Goal: Navigation & Orientation: Find specific page/section

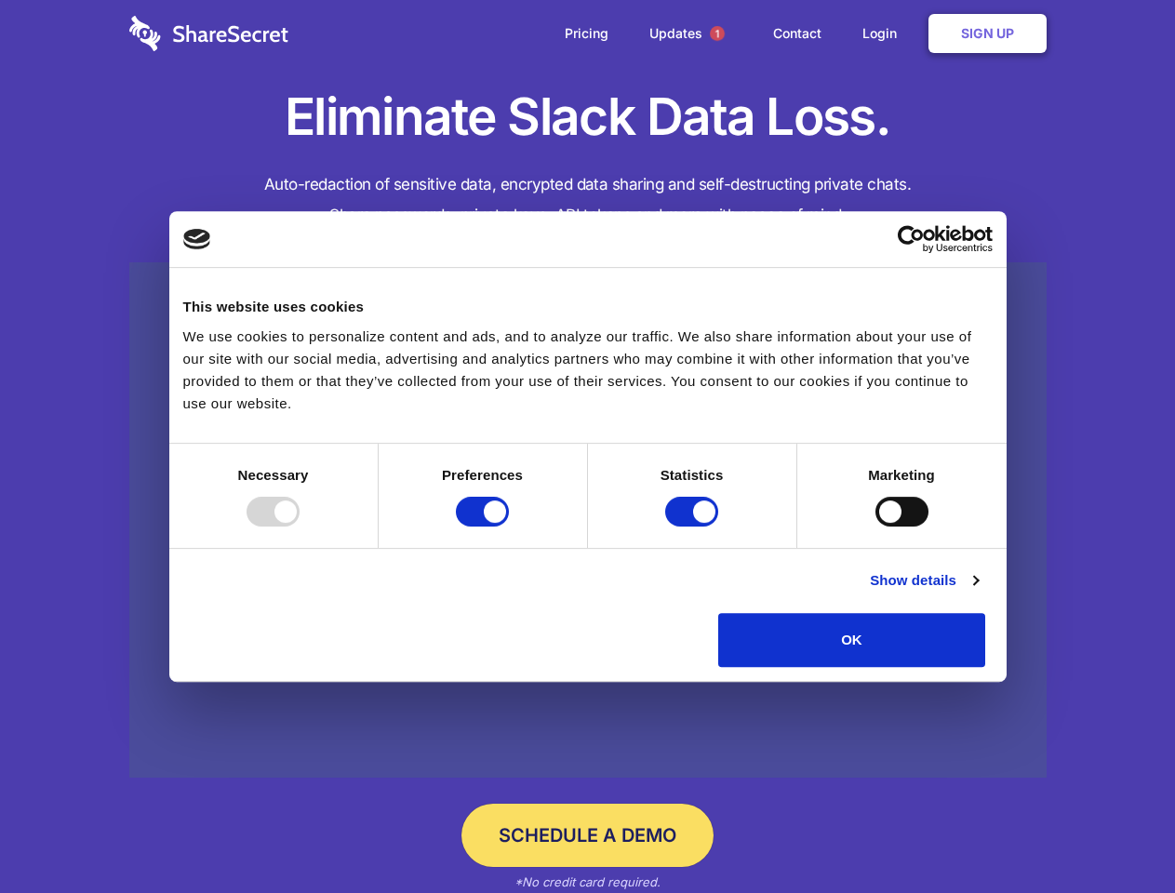
click at [300, 527] on div at bounding box center [273, 512] width 53 height 30
click at [509, 527] on input "Preferences" at bounding box center [482, 512] width 53 height 30
checkbox input "false"
click at [694, 527] on input "Statistics" at bounding box center [691, 512] width 53 height 30
checkbox input "false"
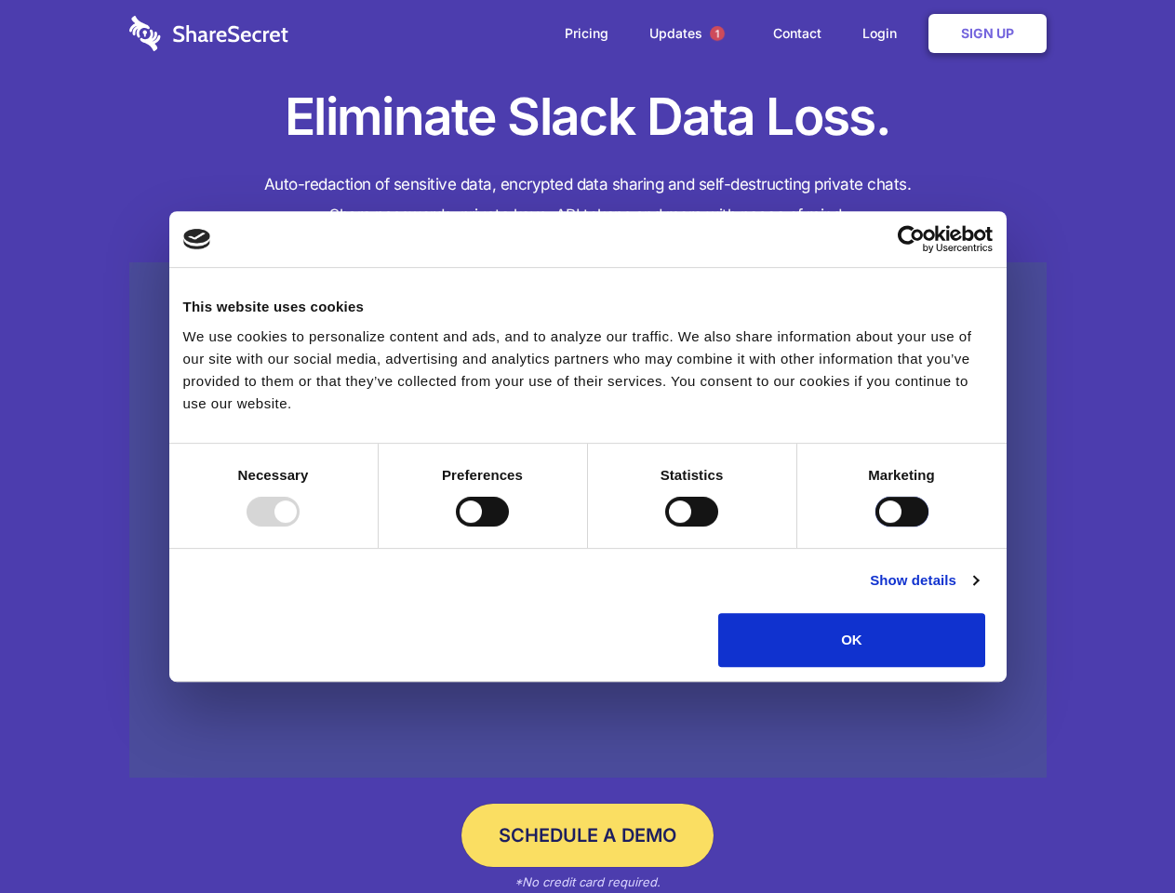
click at [876, 527] on input "Marketing" at bounding box center [902, 512] width 53 height 30
checkbox input "true"
click at [978, 592] on link "Show details" at bounding box center [924, 581] width 108 height 22
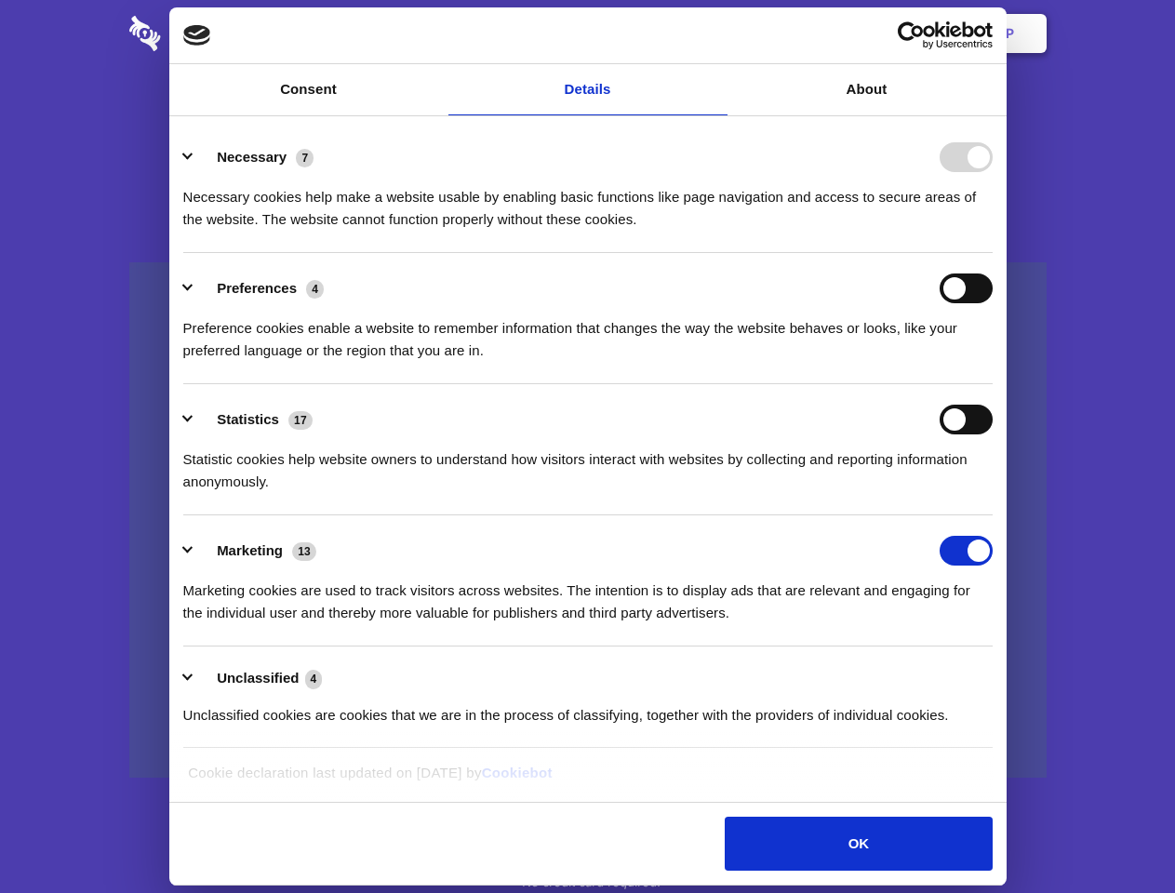
click at [1001, 674] on ul "Necessary 7 Necessary cookies help make a website usable by enabling basic func…" at bounding box center [587, 435] width 827 height 627
click at [717, 34] on span "1" at bounding box center [717, 33] width 15 height 15
